Goal: Navigation & Orientation: Find specific page/section

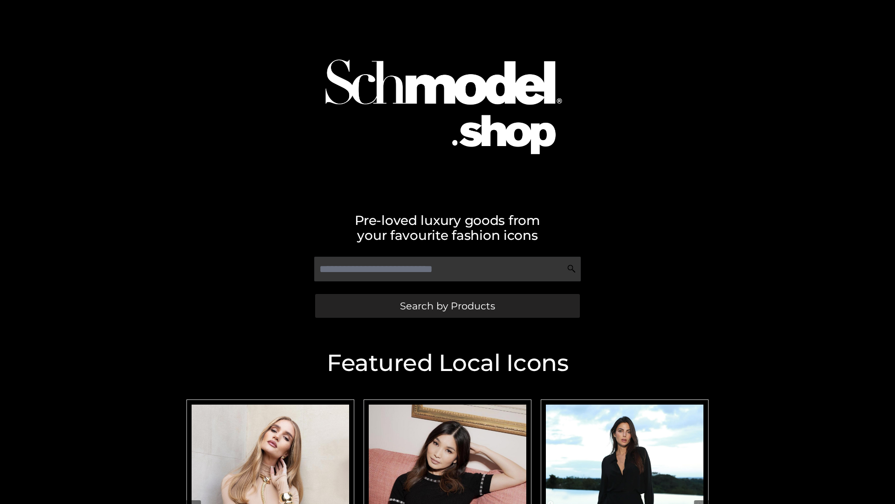
click at [447, 305] on span "Search by Products" at bounding box center [447, 306] width 95 height 10
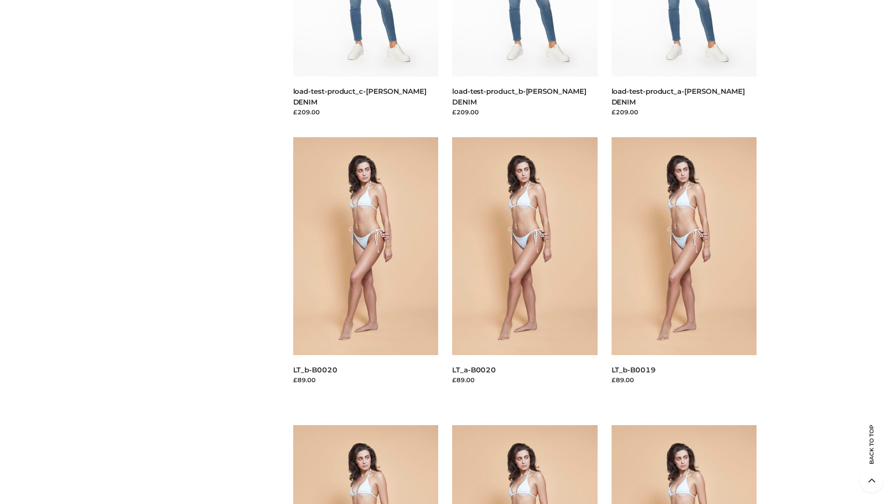
scroll to position [2459, 0]
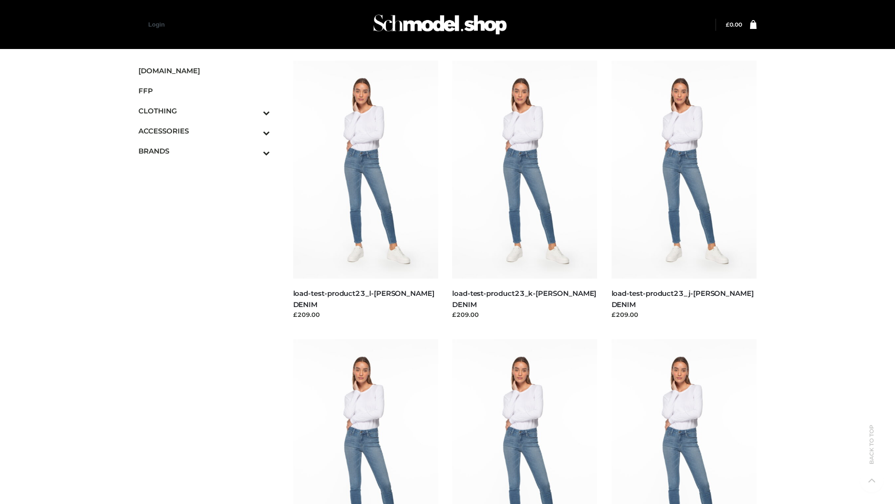
scroll to position [759, 0]
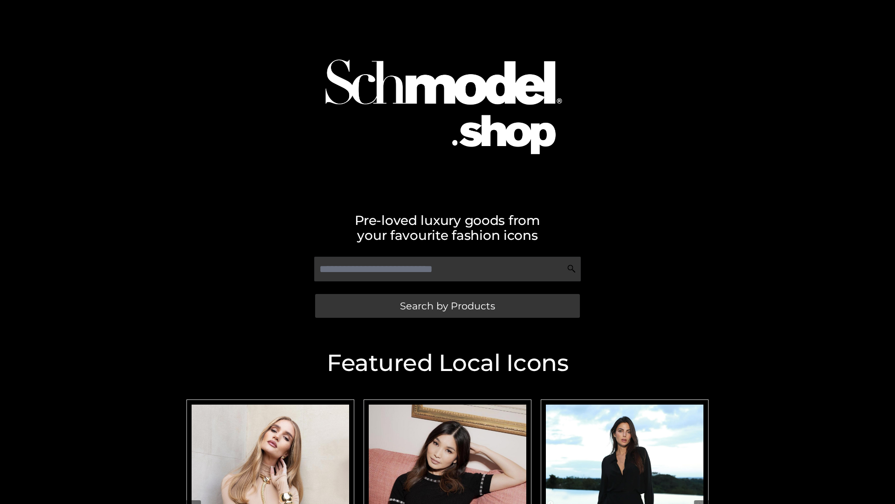
click at [447, 305] on span "Search by Products" at bounding box center [447, 306] width 95 height 10
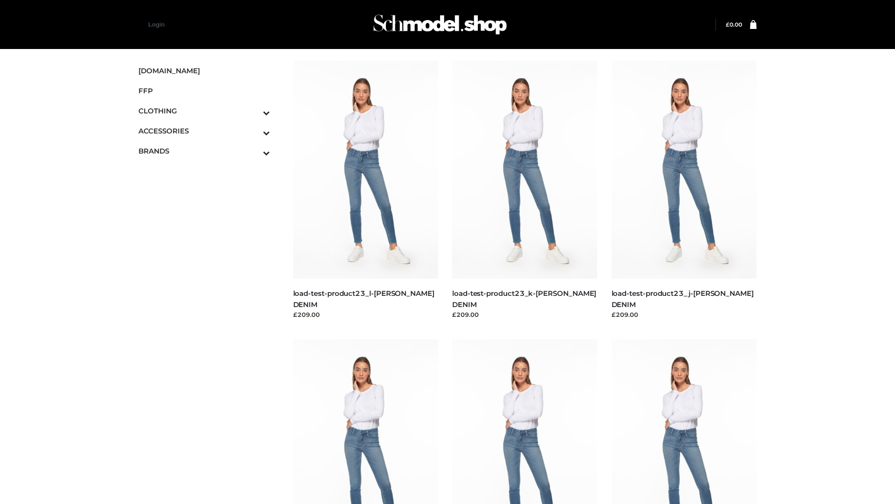
scroll to position [759, 0]
